Goal: Ask a question

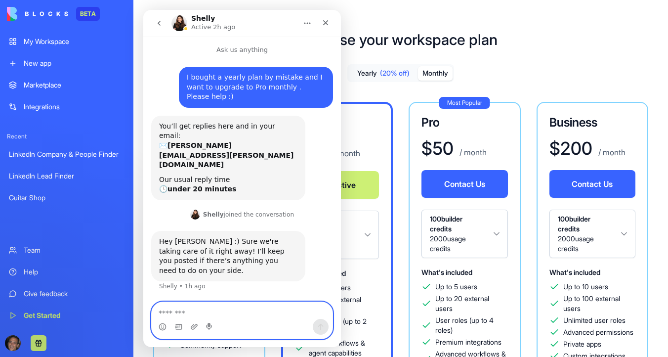
click at [238, 317] on textarea "Message…" at bounding box center [242, 310] width 181 height 17
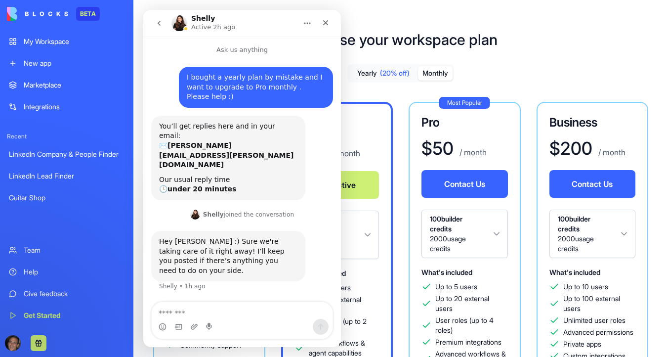
click at [536, 28] on div "Choose your workspace plan Yearly (20% off) Monthly Free $ 0 / month Contact Us…" at bounding box center [400, 301] width 535 height 572
click at [327, 27] on div "Close" at bounding box center [326, 23] width 18 height 18
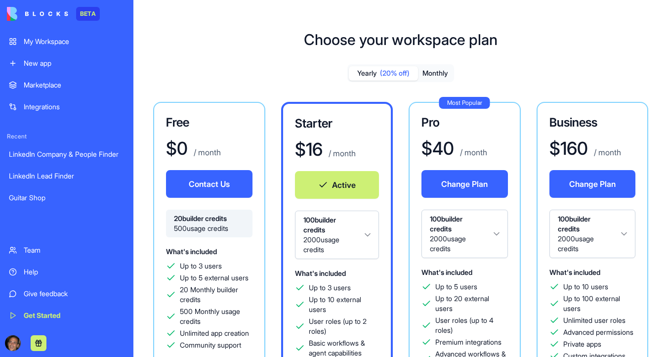
click at [68, 40] on div "My Workspace" at bounding box center [74, 42] width 101 height 10
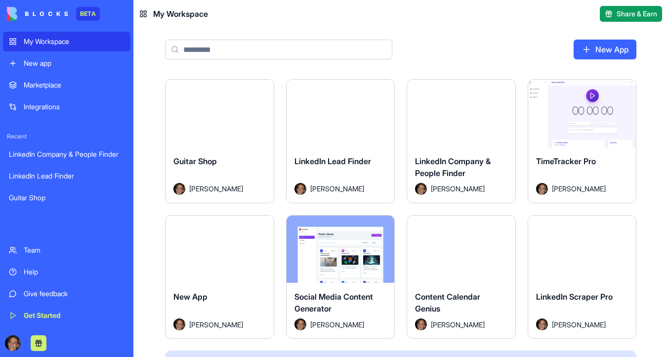
click at [226, 110] on button "Launch" at bounding box center [219, 113] width 74 height 20
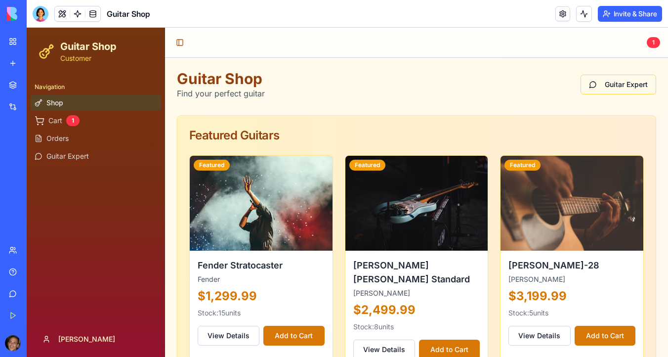
click at [617, 84] on button "Guitar Expert" at bounding box center [618, 85] width 76 height 20
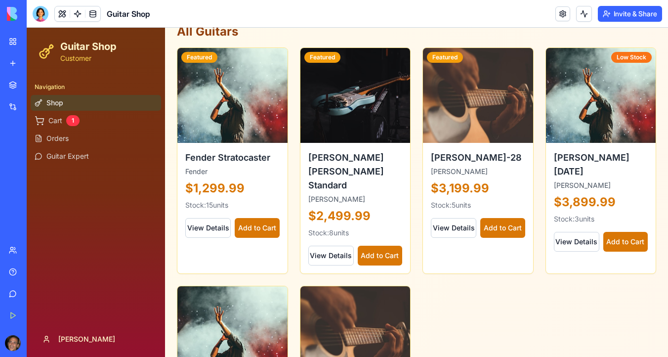
scroll to position [980, 0]
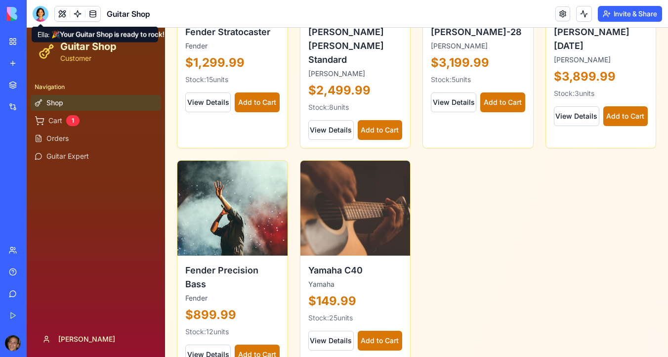
click at [41, 12] on div at bounding box center [41, 14] width 16 height 16
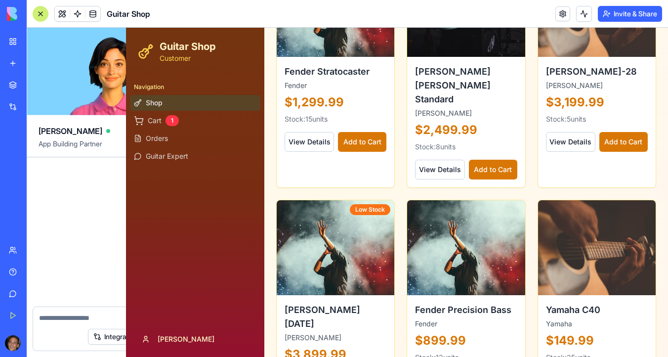
scroll to position [2378, 0]
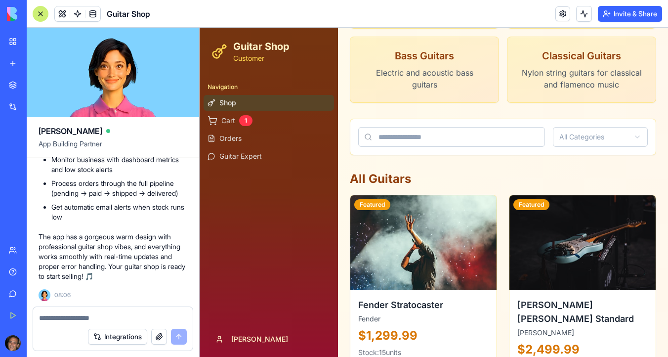
click at [70, 314] on textarea at bounding box center [113, 318] width 148 height 10
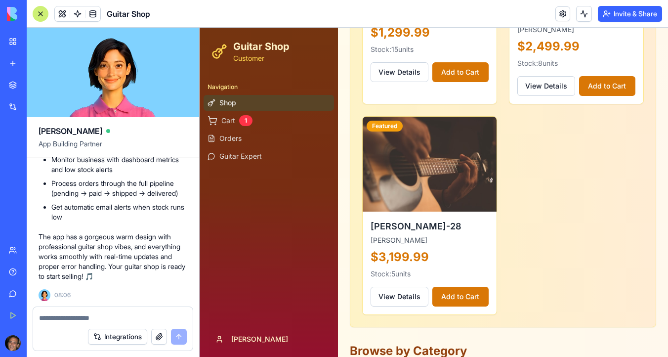
scroll to position [551, 0]
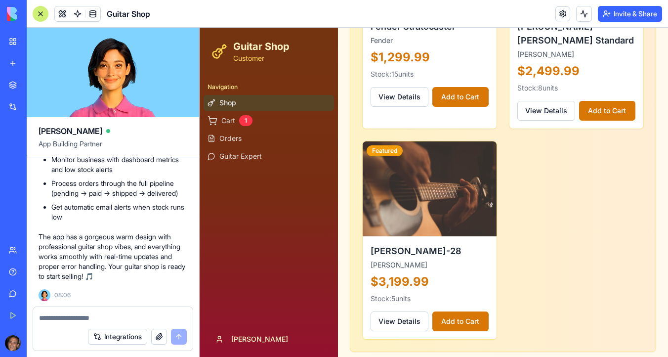
click at [76, 320] on textarea at bounding box center [113, 318] width 148 height 10
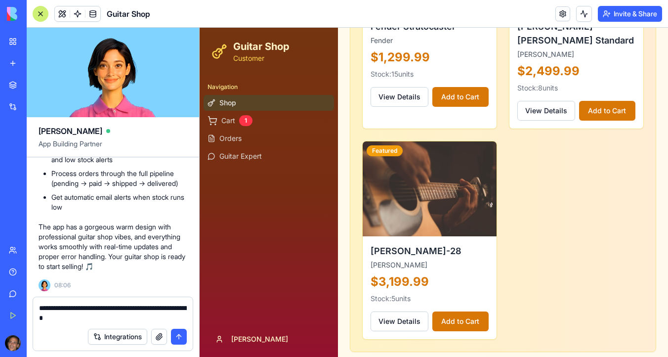
type textarea "**********"
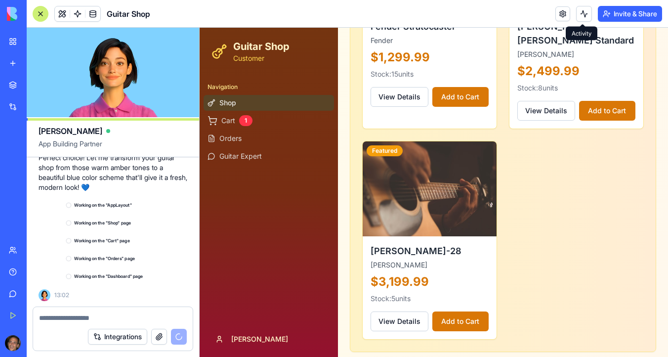
scroll to position [2599, 0]
